Goal: Transaction & Acquisition: Purchase product/service

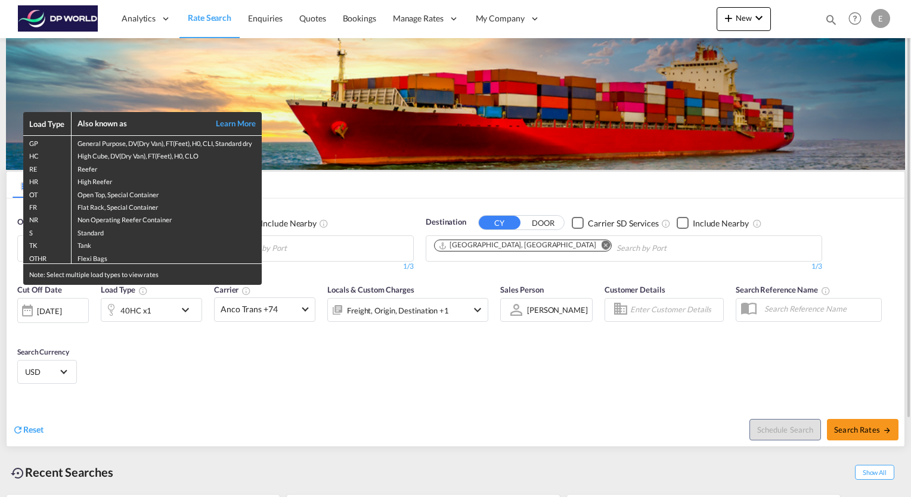
drag, startPoint x: 276, startPoint y: 383, endPoint x: 264, endPoint y: 365, distance: 21.7
click at [275, 383] on div "Load Type Also known as Learn More GP General Purpose, DV(Dry Van), FT(Feet), H…" at bounding box center [455, 248] width 911 height 497
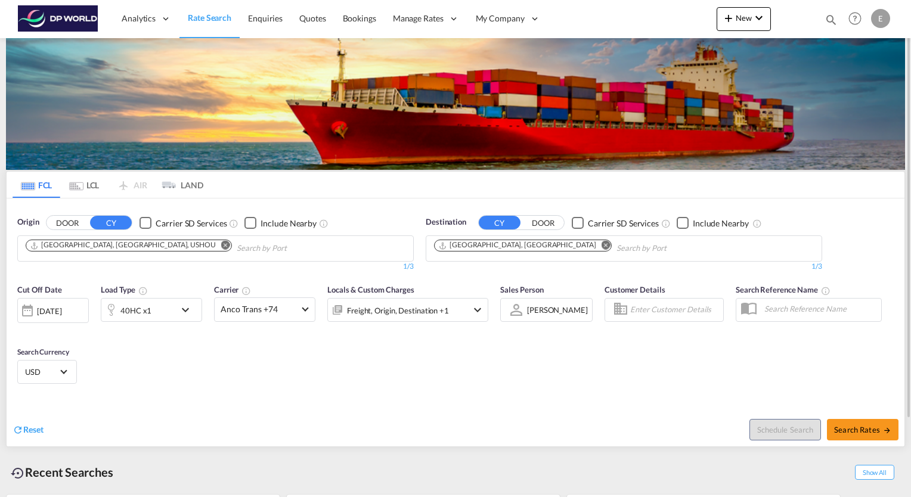
click at [602, 249] on md-icon "Remove" at bounding box center [606, 245] width 9 height 9
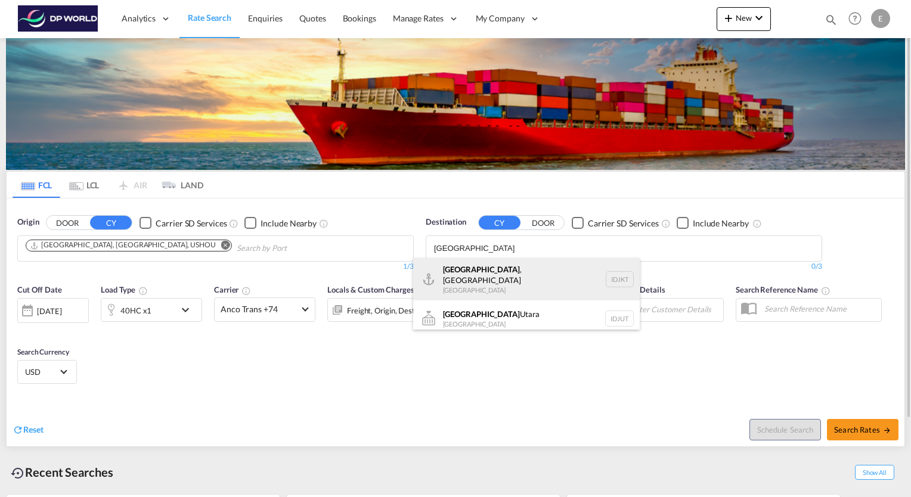
type input "jakarta"
click at [482, 278] on div "Jakarta , Java Indonesia IDJKT" at bounding box center [526, 279] width 227 height 43
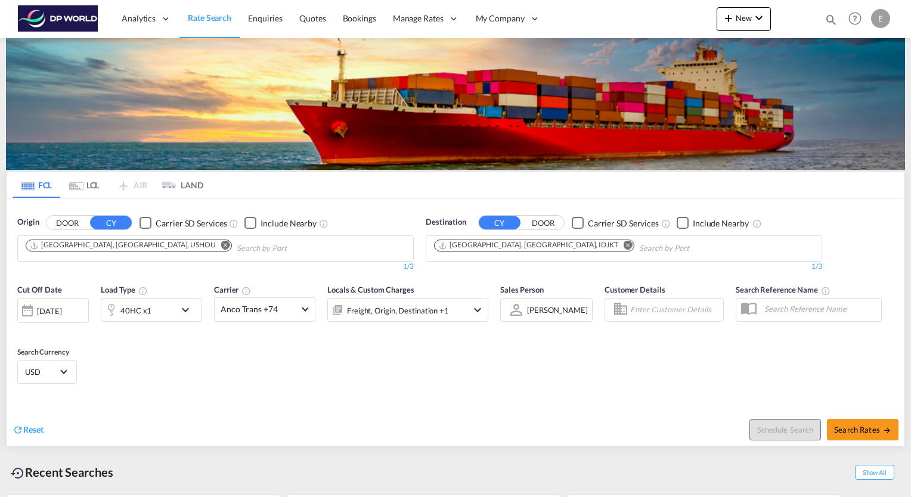
click at [850, 425] on span "Search Rates" at bounding box center [862, 430] width 57 height 10
type input "USHOU to IDJKT / 5 Sep 2025"
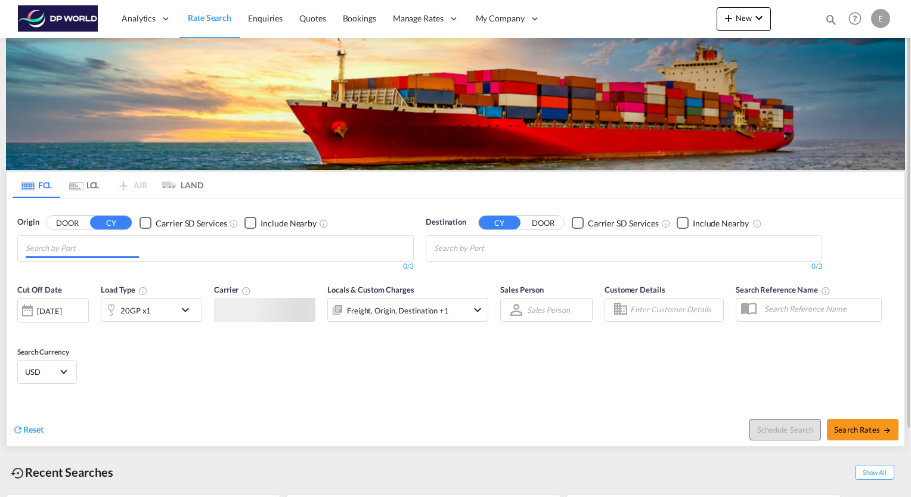
click at [59, 259] on md-chips at bounding box center [215, 248] width 395 height 25
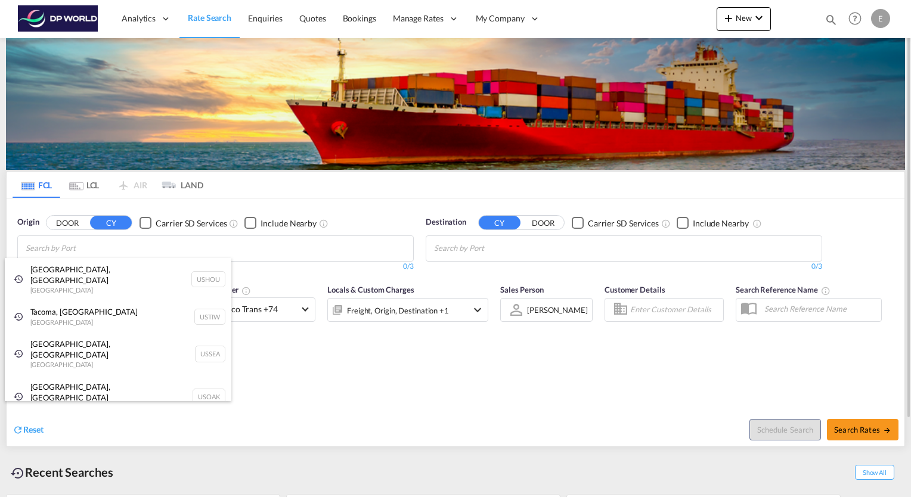
drag, startPoint x: 55, startPoint y: 274, endPoint x: 68, endPoint y: 260, distance: 19.4
click at [55, 273] on div "[GEOGRAPHIC_DATA], [GEOGRAPHIC_DATA] [GEOGRAPHIC_DATA] USHOU" at bounding box center [118, 279] width 227 height 43
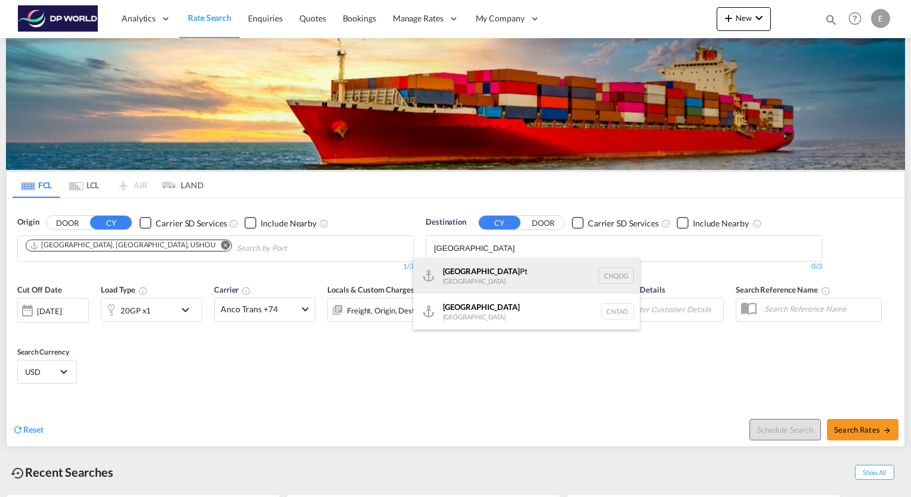
type input "[GEOGRAPHIC_DATA]"
click at [474, 270] on div "Qingdao Pt [GEOGRAPHIC_DATA] CNQDG" at bounding box center [526, 276] width 227 height 36
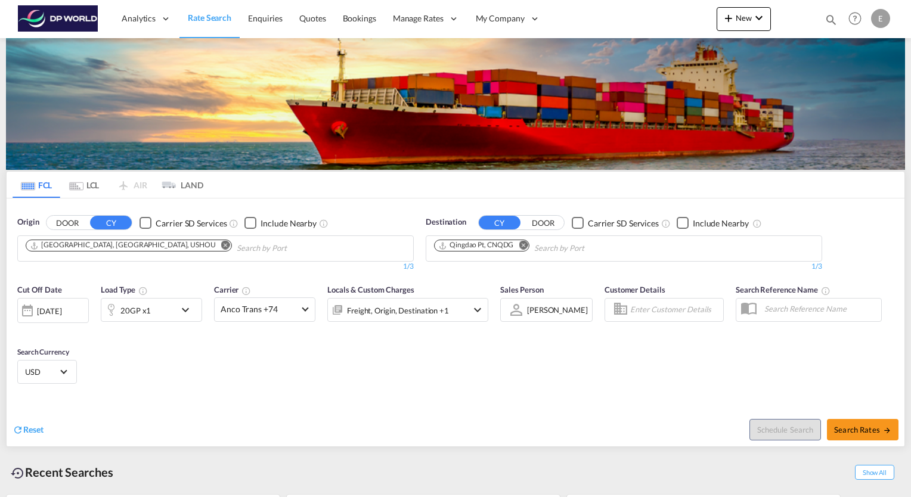
click at [187, 309] on md-icon "icon-chevron-down" at bounding box center [188, 310] width 20 height 14
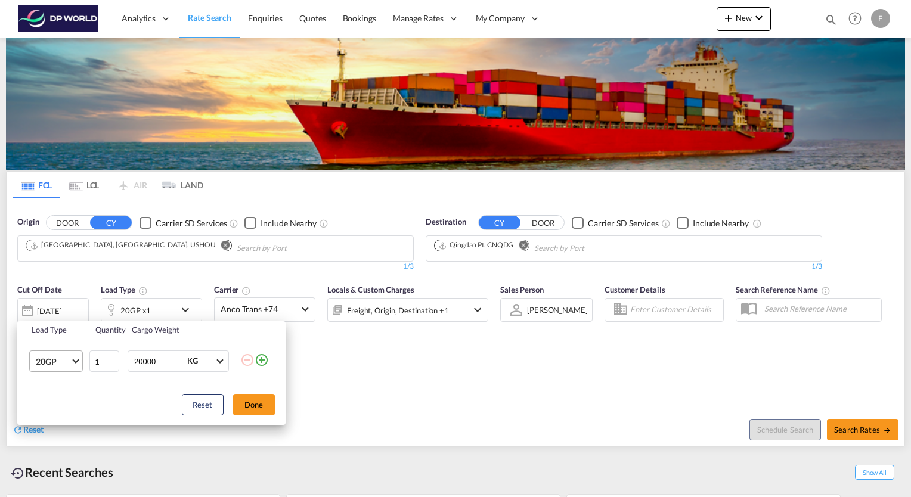
click at [73, 363] on md-select-value "20GP" at bounding box center [59, 361] width 48 height 20
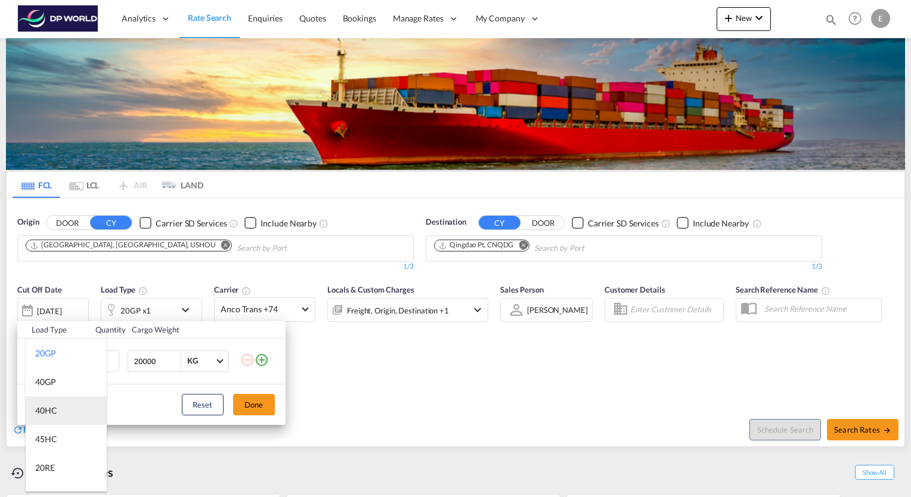
click at [55, 416] on div "40HC" at bounding box center [46, 411] width 22 height 12
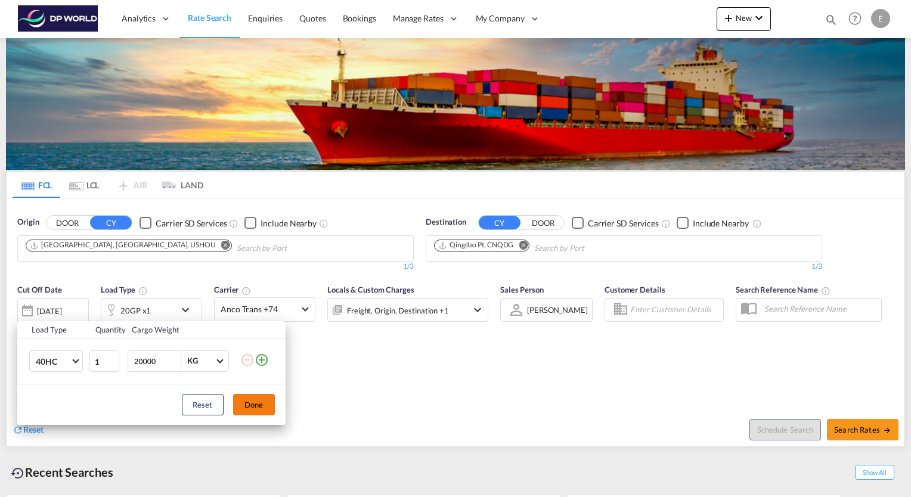
click at [255, 404] on button "Done" at bounding box center [254, 404] width 42 height 21
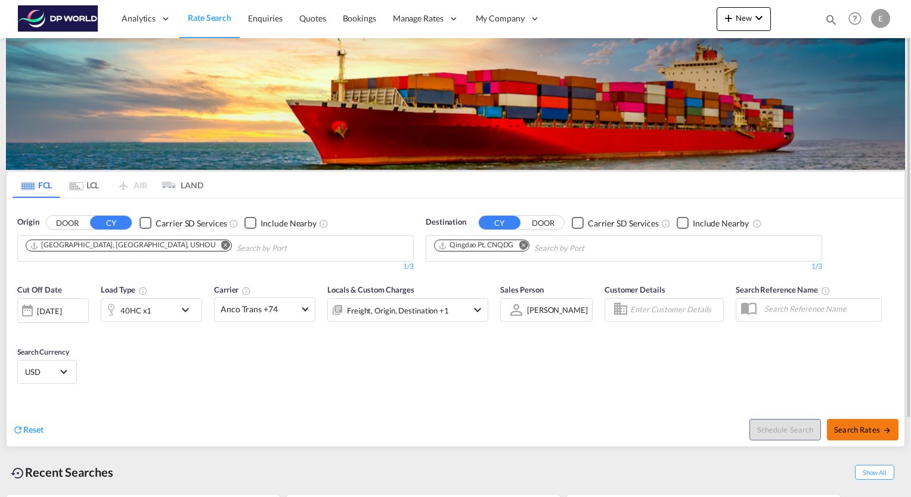
click at [858, 430] on span "Search Rates" at bounding box center [862, 430] width 57 height 10
type input "USHOU to CNQDG / [DATE]"
